Goal: Find specific page/section: Find specific page/section

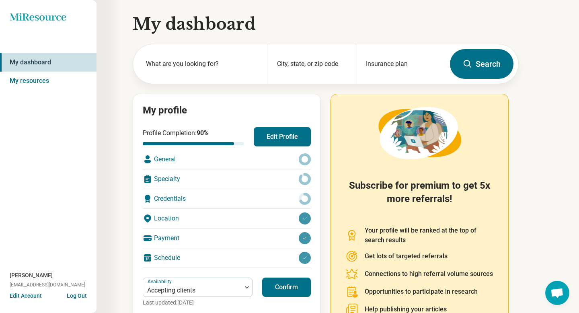
click at [39, 21] on icon "Miresource logo" at bounding box center [38, 17] width 57 height 8
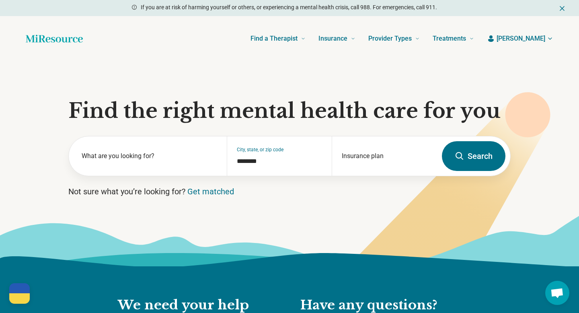
click at [538, 39] on span "[PERSON_NAME]" at bounding box center [521, 39] width 49 height 10
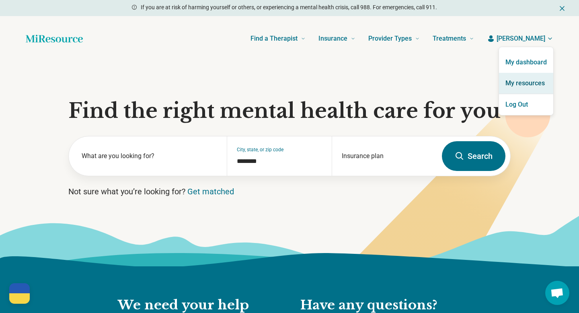
click at [524, 86] on link "My resources" at bounding box center [526, 83] width 54 height 21
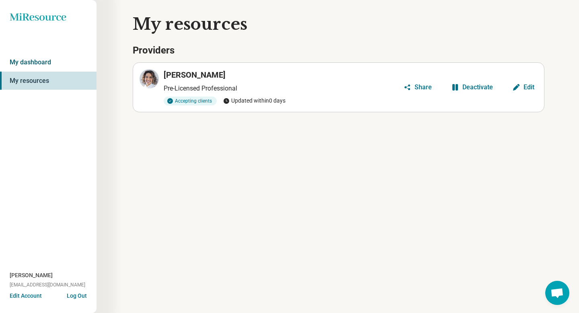
click at [47, 69] on link "My dashboard" at bounding box center [48, 62] width 97 height 19
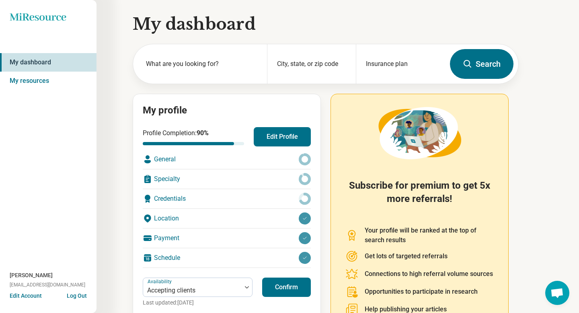
click at [47, 20] on icon at bounding box center [38, 17] width 56 height 8
